Goal: Find specific page/section: Find specific page/section

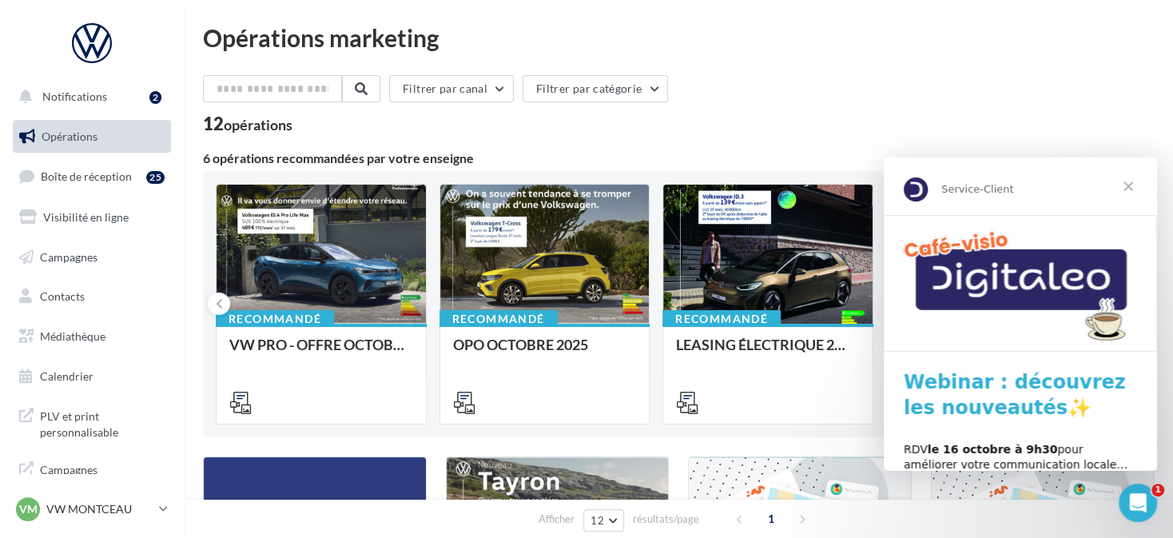
click at [1125, 188] on span "Fermer" at bounding box center [1129, 186] width 58 height 58
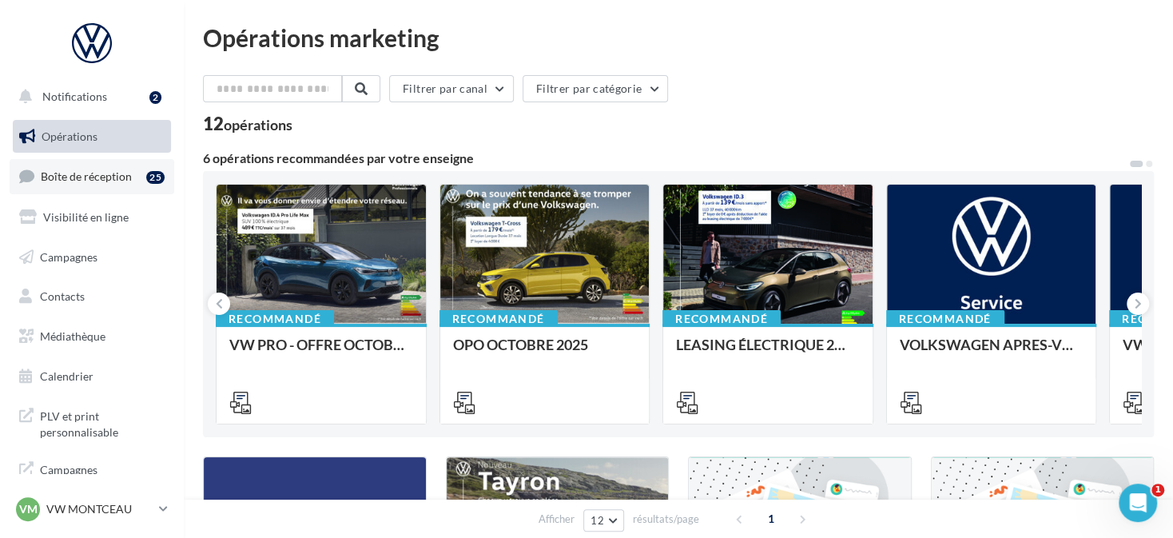
click at [146, 177] on div "25" at bounding box center [155, 177] width 18 height 13
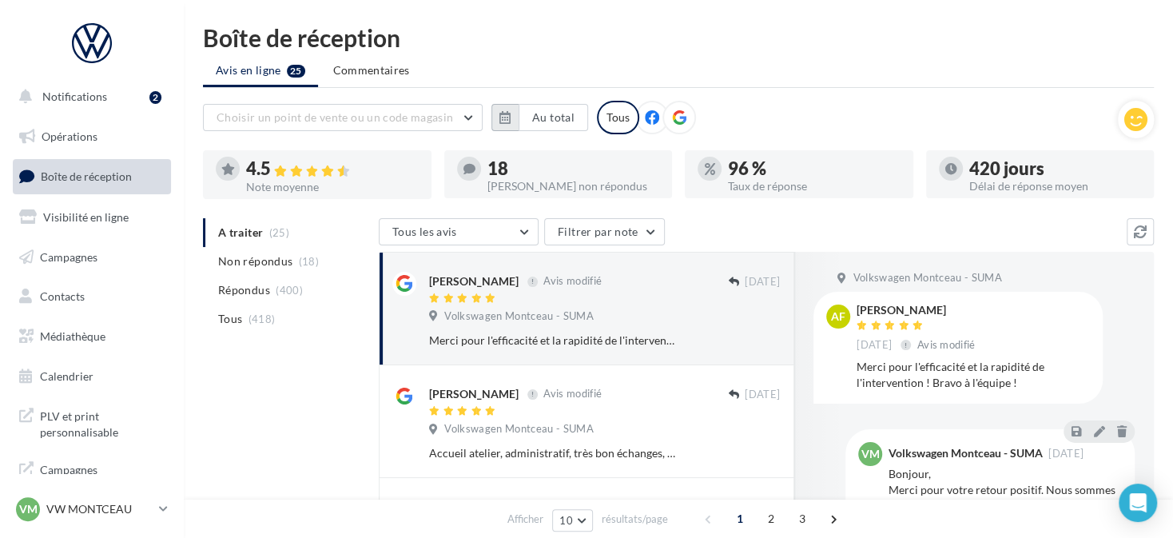
click at [500, 115] on icon "button" at bounding box center [505, 117] width 11 height 13
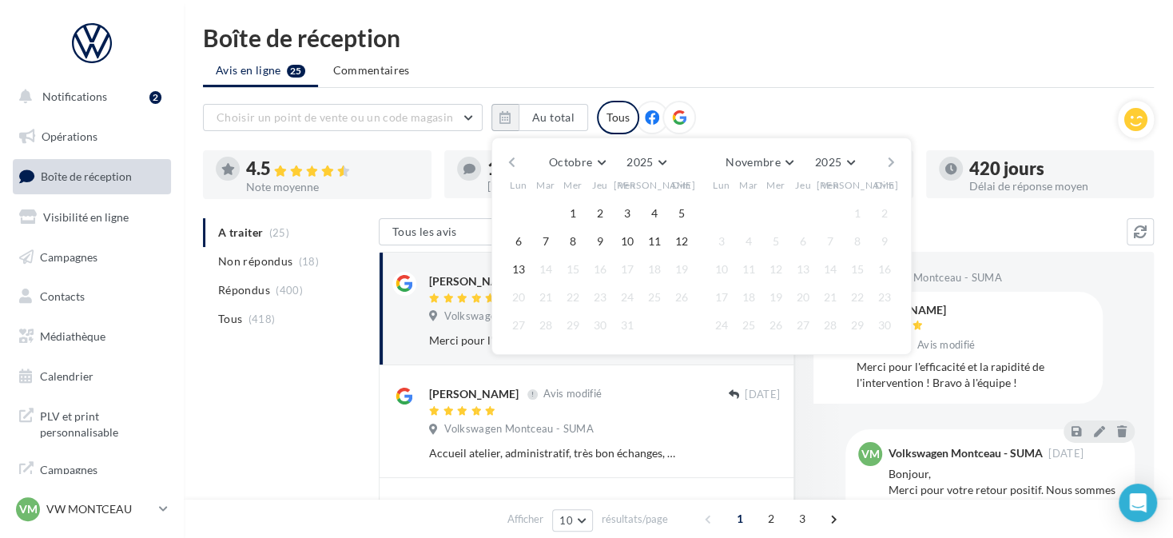
click at [514, 164] on button "button" at bounding box center [512, 162] width 14 height 22
click at [512, 165] on button "button" at bounding box center [512, 162] width 14 height 22
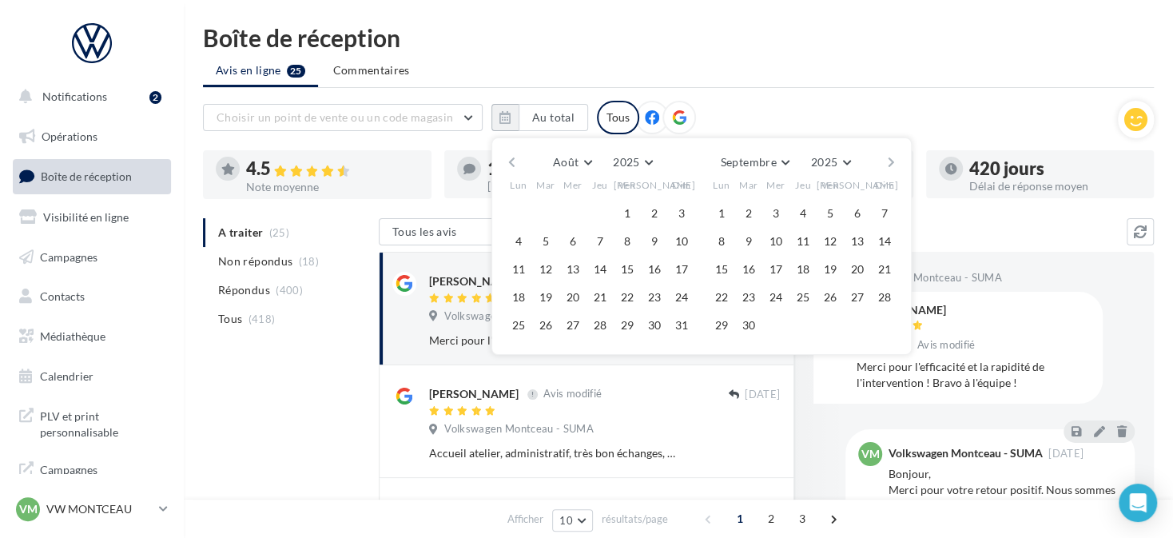
click at [512, 161] on button "button" at bounding box center [512, 162] width 14 height 22
click at [545, 211] on button "1" at bounding box center [546, 213] width 24 height 24
click at [898, 160] on div "Juillet Janvier Février Mars Avril Mai Juin Juillet Août Septembre Octobre Nove…" at bounding box center [702, 245] width 420 height 217
click at [898, 161] on button "button" at bounding box center [892, 162] width 14 height 22
click at [895, 161] on button "button" at bounding box center [892, 162] width 14 height 22
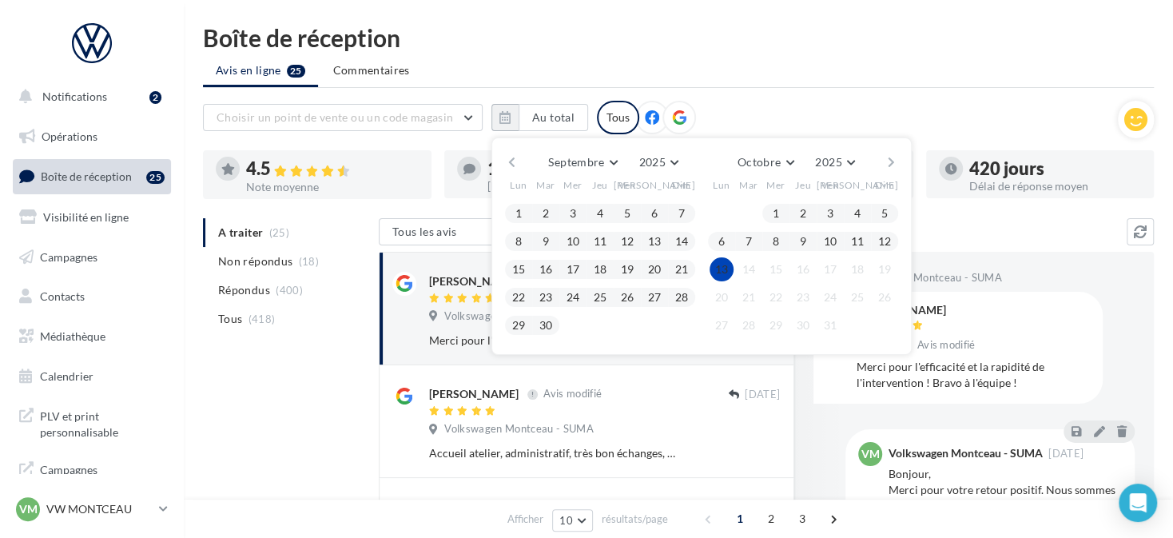
click at [727, 269] on button "13" at bounding box center [722, 269] width 24 height 24
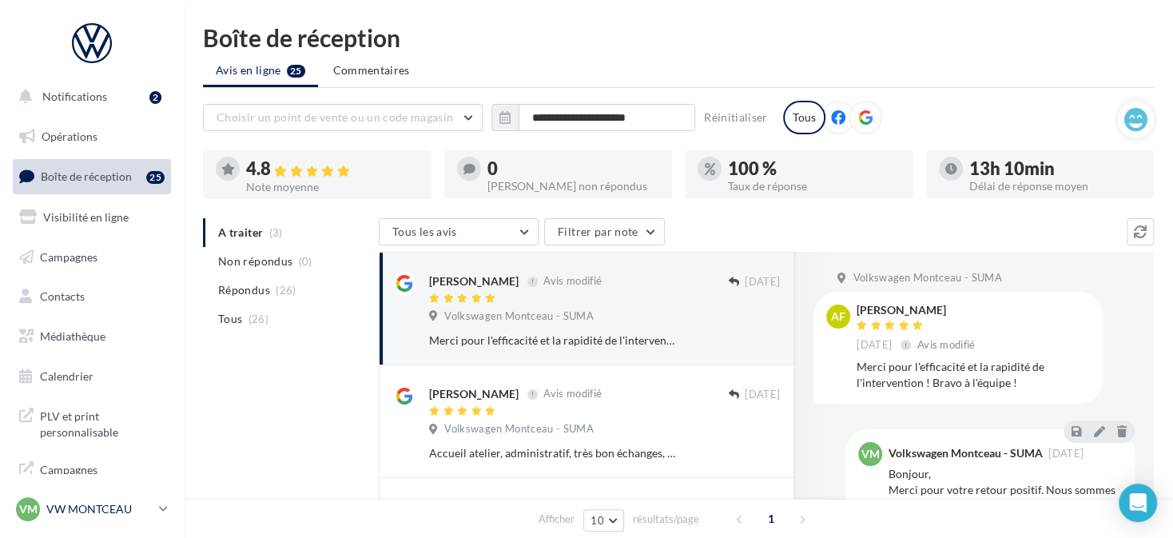
click at [102, 521] on link "VM VW MONTCEAU vw-min-dup" at bounding box center [92, 509] width 158 height 30
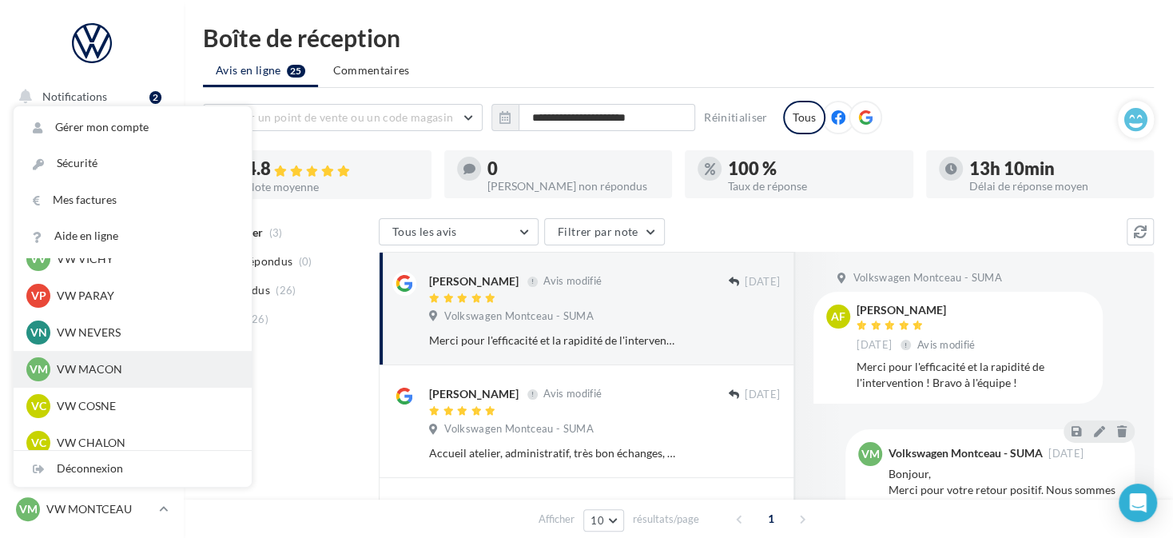
scroll to position [400, 0]
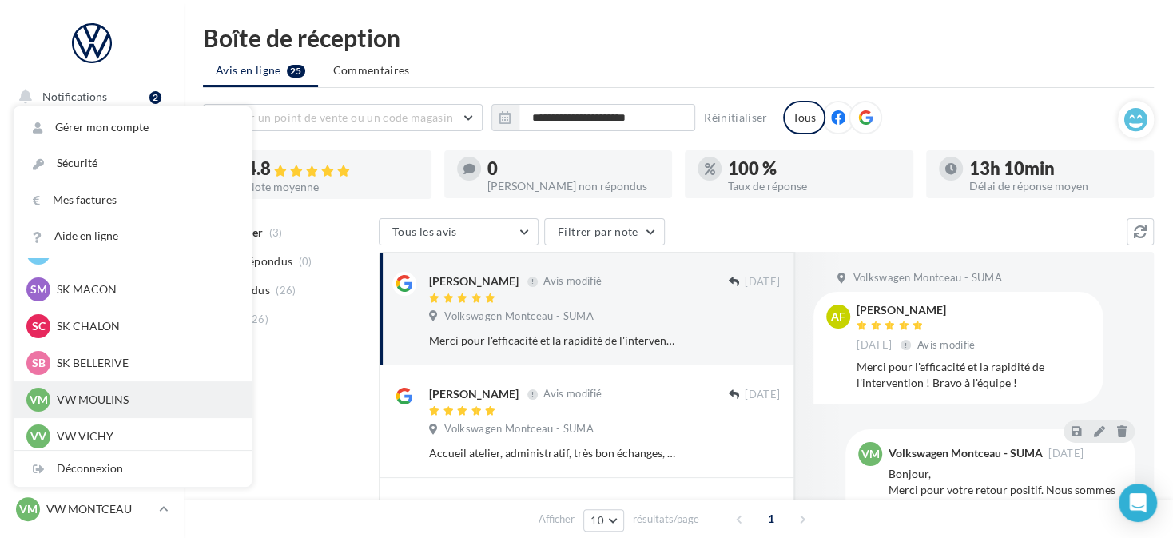
click at [130, 388] on div "VM VW MOULINS vw-toul-dup" at bounding box center [132, 400] width 213 height 24
